Goal: Check status: Check status

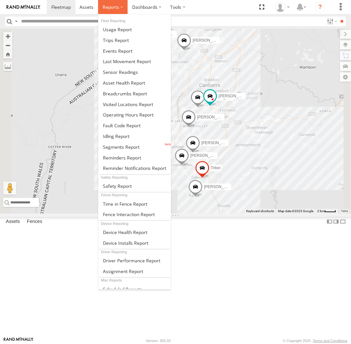
click at [121, 4] on label at bounding box center [113, 7] width 30 height 14
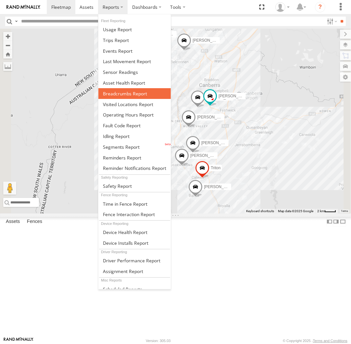
click at [133, 92] on span at bounding box center [125, 93] width 44 height 6
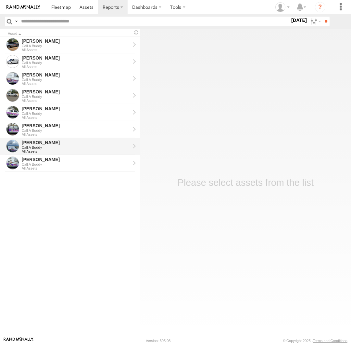
click at [76, 146] on div "Call A Buddy" at bounding box center [76, 147] width 109 height 4
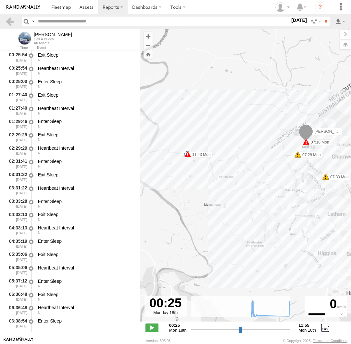
select select "**********"
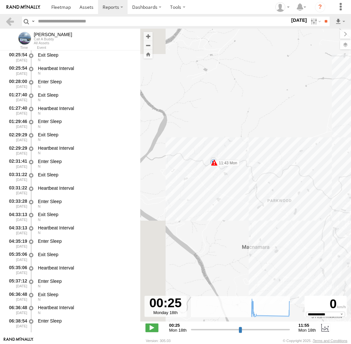
drag, startPoint x: 168, startPoint y: 139, endPoint x: 198, endPoint y: 165, distance: 39.6
click at [198, 165] on div "Jamie 07:18 Mon 07:28 Mon 07:30 Mon 08:00 Mon 11:43 Mon" at bounding box center [245, 178] width 211 height 299
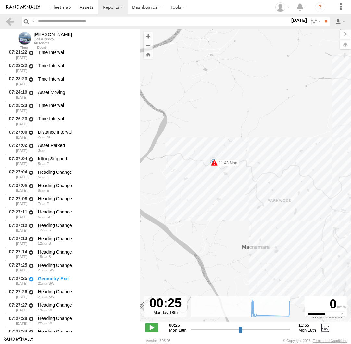
scroll to position [477, 0]
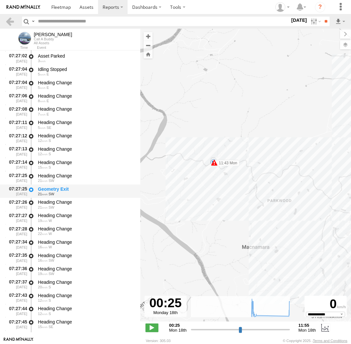
click at [73, 190] on div "Geometry Exit" at bounding box center [86, 189] width 96 height 6
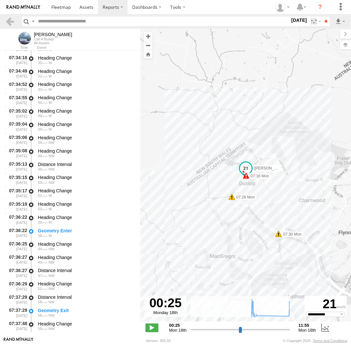
scroll to position [1582, 0]
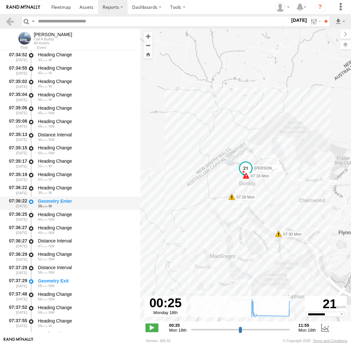
click at [70, 204] on div "Geometry Enter" at bounding box center [86, 201] width 96 height 6
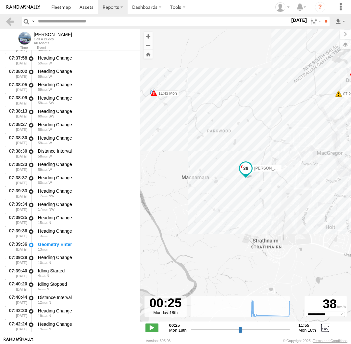
scroll to position [1880, 0]
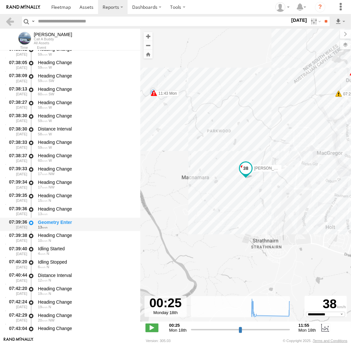
click at [71, 223] on div "Geometry Enter" at bounding box center [86, 222] width 96 height 6
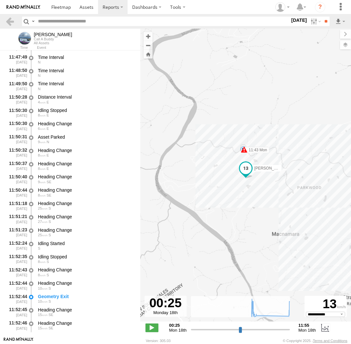
scroll to position [3760, 0]
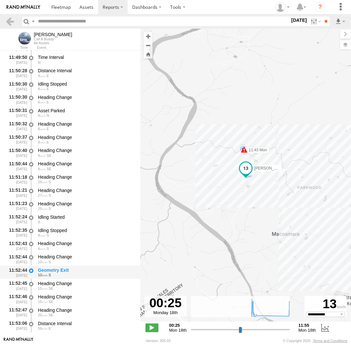
click at [76, 273] on div "Geometry Exit" at bounding box center [86, 270] width 96 height 6
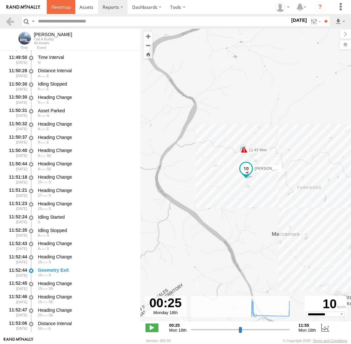
click at [69, 10] on link at bounding box center [61, 7] width 29 height 14
